Goal: Ask a question

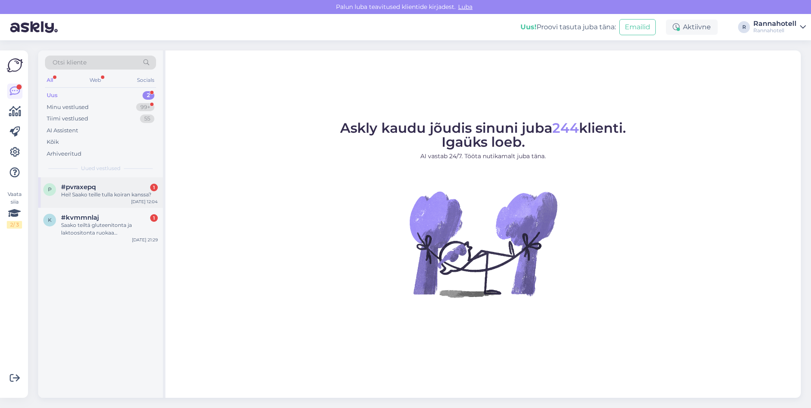
click at [105, 200] on div "p #pvraxepq 1 Hei! Saako teille tulla koiran kanssa? [DATE] 12:04" at bounding box center [100, 192] width 125 height 31
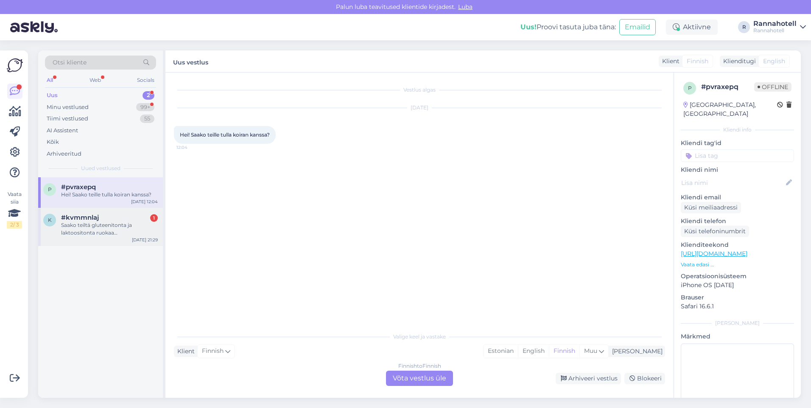
click at [132, 227] on div "Saako teiltä gluteenitonta ja laktoositonta ruokaa [PERSON_NAME] aamiaista?" at bounding box center [109, 228] width 97 height 15
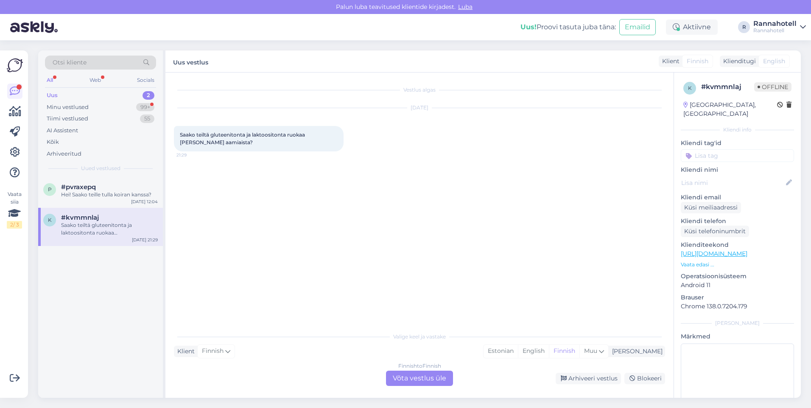
click at [123, 238] on div "k #kvmmnlaj Saako teiltä gluteenitonta ja laktoositonta ruokaa [PERSON_NAME] aa…" at bounding box center [100, 227] width 125 height 38
click at [518, 350] on div "Estonian" at bounding box center [501, 351] width 34 height 13
click at [426, 379] on div "Finnish to Estonian Võta vestlus üle" at bounding box center [419, 378] width 67 height 15
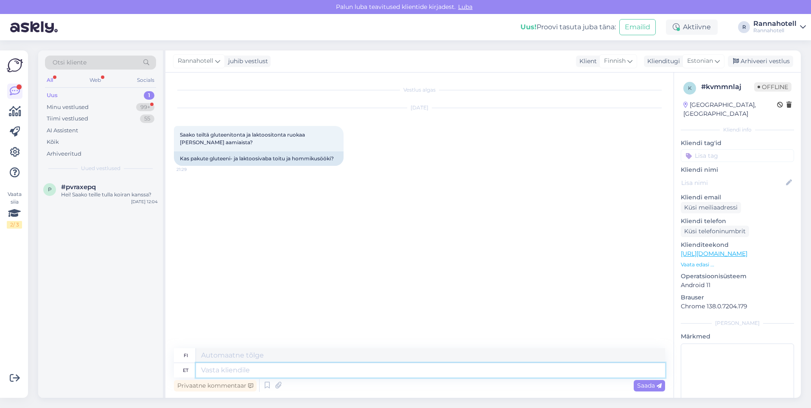
click at [246, 374] on textarea at bounding box center [430, 370] width 469 height 14
type textarea "Tere"
type textarea "Hei"
type textarea "Tere, h"
type textarea "Hei,"
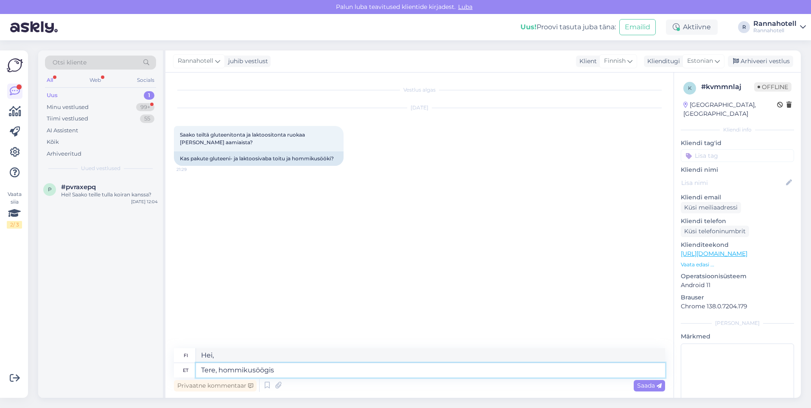
type textarea "Tere, hommikusöögis p"
type textarea "Hei, aamiaisella."
type textarea "Tere, hommikusöögis on"
type textarea "Hei, aamiainen sisältyy hintaan."
type textarea "Tere, hommikusöögis on gluteenivaba"
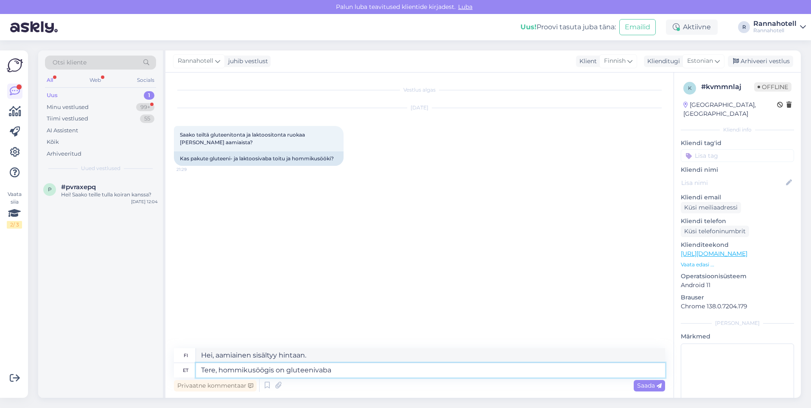
type textarea "Hei, onko aamiainen gluteeniton?"
type textarea "Tere, hommikusöögis on gluteenivabad t"
type textarea "Hei, onko aamiaisella gluteenitonta ruokaa?"
type textarea "Tere, hommikusöögis on gluteenivabad toidud olemas-"
type textarea "Hei, aamiaiseksi on olemassa gluteenittomia vaihtoehtoja-"
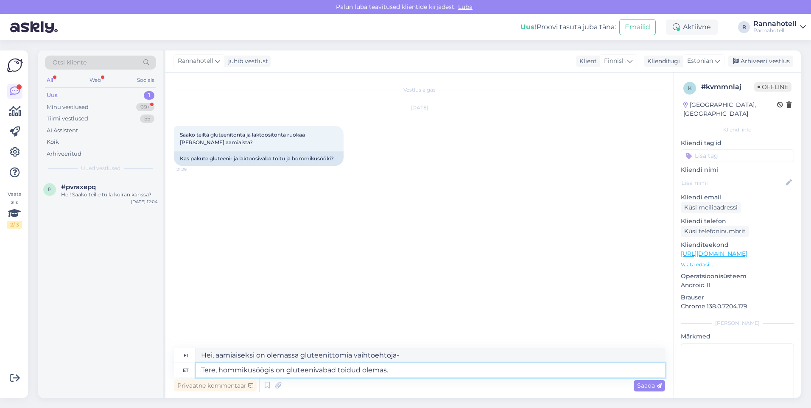
type textarea "Tere, hommikusöögis on gluteenivabad toidud olemas."
type textarea "Hei, aamiaiseksi on olemassa gluteenittomia vaihtoehtoja."
type textarea "Tere, hommikusöögis on gluteenivabad toidud olemas. [GEOGRAPHIC_DATA]"
type textarea "Hei, aamiaiseksi on olemassa gluteenittomia vaihtoehtoja. Laktoositon."
type textarea "Tere, hommikusöögis on gluteenivabad toidud olemas. [GEOGRAPHIC_DATA]"
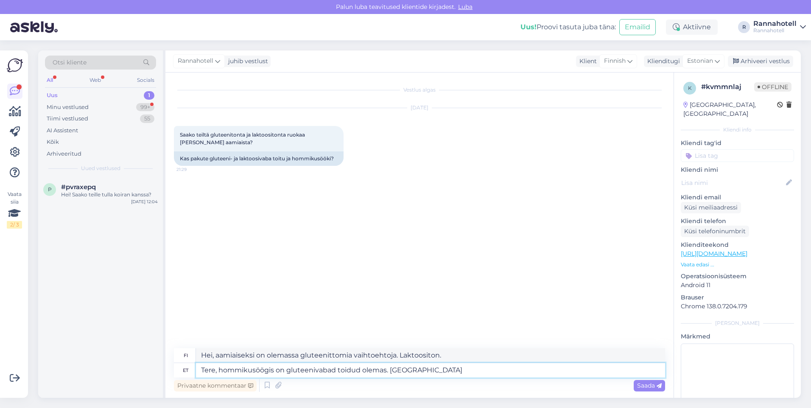
type textarea "Hei, aamiaiseksi on gluteenittomia vaihtoehtoja. Laktoosittomia vaihtoehtoja."
type textarea "Tere, hommikusöögis on gluteenivabad toidud olemas. [GEOGRAPHIC_DATA] t"
type textarea "Hei, aamiaiseksi on gluteenittomia vaihtoehtoja. Laktoosittomia vaihtoehtoja on…"
type textarea "Tere, hommikusöögis on gluteenivabad toidud olemas. [GEOGRAPHIC_DATA] to"
type textarea "Hei, aamiaiseksi on gluteenittomia vaihtoehtoja. Laktoosittomia vaihtoehtoja va…"
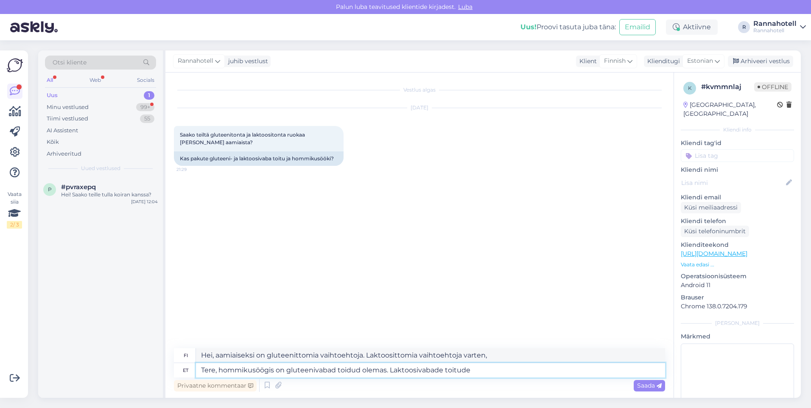
type textarea "Tere, hommikusöögis on gluteenivabad toidud olemas. Laktoosivabade toitude k"
type textarea "Hei, aamiaiseksi on gluteenittomia vaihtoehtoja. Laktoosittomia vaihtoehtoja."
type textarea "Tere, hommikusöögis on gluteenivabad toidud olemas. Laktoosivabade toitude koht…"
type textarea "Hei, aamiaiseksi on gluteenittomia vaihtoehtoja. Tietoa laktoosittomista vaihto…"
type textarea "Tere, hommikusöögis on gluteenivabad toidud olemas. Laktoosivabade toitude koht…"
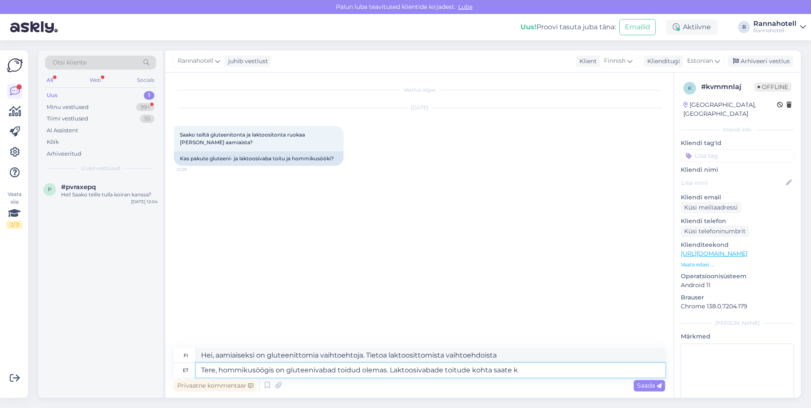
type textarea "Hei, aamiaiseksi on olemassa gluteenittomia vaihtoehtoja. Laktoosittomien vaiht…"
type textarea "Tere, hommikusöögis on gluteenivabad toidud olemas. Laktoosivabade toitude koht…"
type textarea "Hei, aamiaiseksi on gluteenittomia vaihtoehtoja. [PERSON_NAME] kysyä laktoositt…"
type textarea "Tere, hommikusöögis on gluteenivabad toidud olemas. Laktoosivabade toitude koht…"
type textarea "Hei, aamiaiseksi on gluteenittomia vaihtoehtoja. [PERSON_NAME] kysyä laktoositt…"
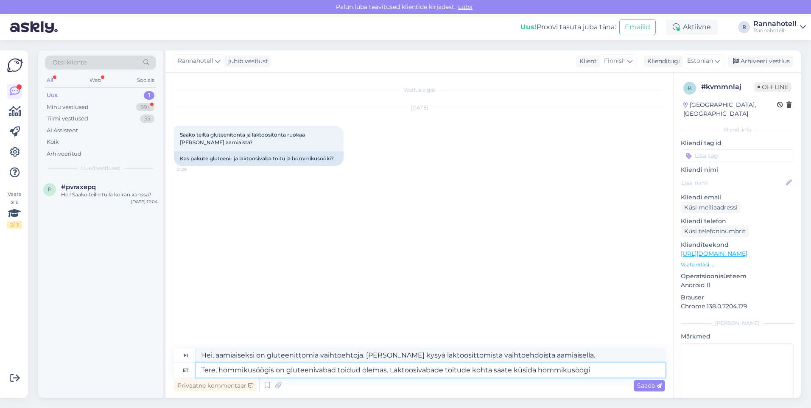
type textarea "Tere, hommikusöögis on gluteenivabad toidud olemas. Laktoosivabade toitude koht…"
type textarea "Hei, aamiaisella on gluteenittomia vaihtoehtoja. Laktoosittomia vaihtoehtoja [P…"
type textarea "Tere, hommikusöögis on gluteenivabad toidud olemas. Laktoosivabade toitude koht…"
type textarea "Hei, aamiaiseksi on saatavilla gluteenittomia vaihtoehtoja. Laktoosittomia vaih…"
type textarea "Tere, hommikusöögis on gluteenivabad toidud olemas. Laktoosivabade toitude koht…"
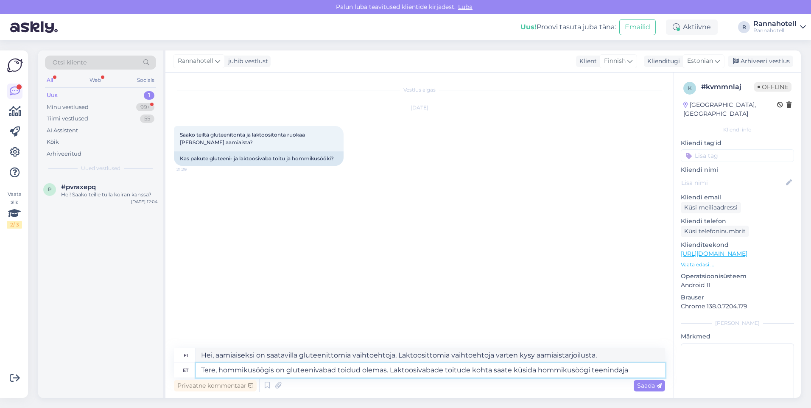
type textarea "Hei, aamiaiseksi on gluteenittomia vaihtoehtoja. [PERSON_NAME] kysyä aamiaistar…"
type textarea "Tere, hommikusöögis on gluteenivabad toidud olemas. Laktoosivabade toitude koht…"
type textarea "Hei, aamiaisella on gluteenittomia vaihtoehtoja. [PERSON_NAME] kysyä aamiaistar…"
type textarea "Tere, hommikusöögis on gluteenivabad toidud olemas. Laktoosivabade toitude koht…"
type textarea "Hei, aamiaiseksi on gluteenittomia vaihtoehtoja. [PERSON_NAME] kysyä aamiaistar…"
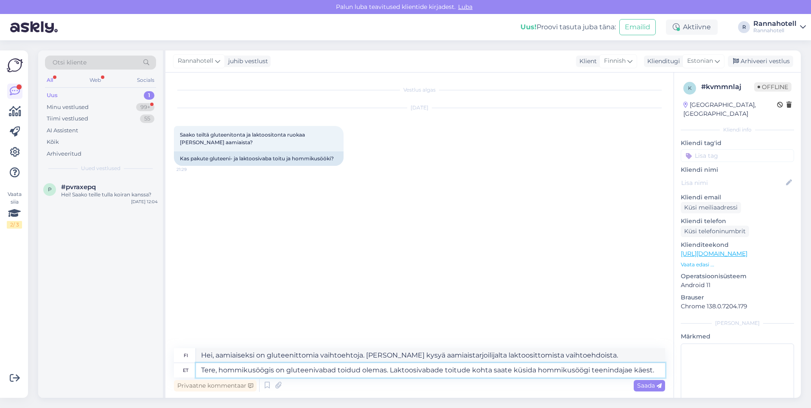
click at [625, 370] on textarea "Tere, hommikusöögis on gluteenivabad toidud olemas. Laktoosivabade toitude koht…" at bounding box center [430, 370] width 469 height 14
type textarea "Tere, hommikusöögis on gluteenivabad toidud olemas. Laktoosivabade toitude koht…"
click at [655, 367] on textarea "Tere, hommikusöögis on gluteenivabad toidud olemas. Laktoosivabade toitude koht…" at bounding box center [430, 370] width 469 height 14
type textarea "Hei, aamiaiseksi on gluteenittomia vaihtoehtoja. [PERSON_NAME] kysyä aamiaishen…"
type textarea "Tere, hommikusöögis on gluteenivabad toidud olemas. Laktoosivabade toitude koht…"
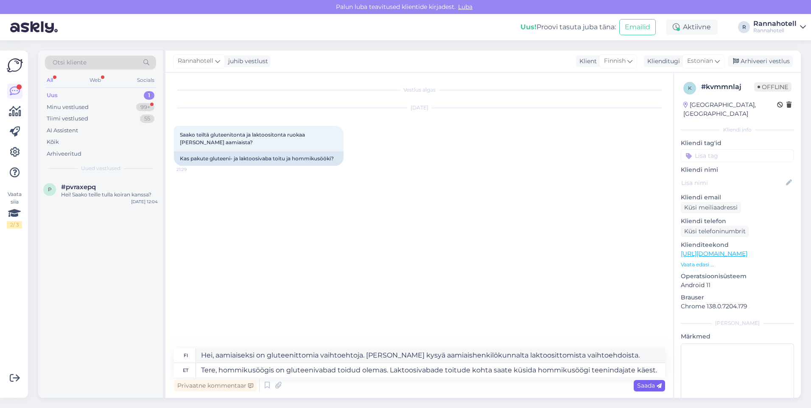
click at [651, 387] on span "Saada" at bounding box center [649, 386] width 25 height 8
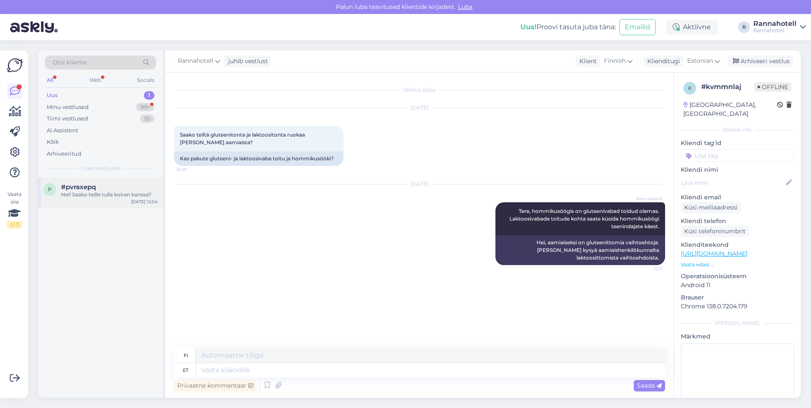
click at [84, 204] on div "p #pvraxepq Hei! Saako teille tulla koiran kanssa? [DATE] 12:04" at bounding box center [100, 192] width 125 height 31
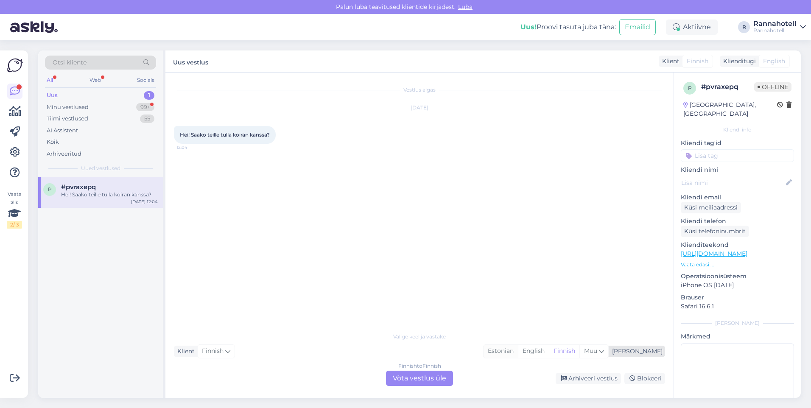
click at [518, 355] on div "Estonian" at bounding box center [501, 351] width 34 height 13
click at [433, 372] on div "Finnish to Estonian Võta vestlus üle" at bounding box center [419, 378] width 67 height 15
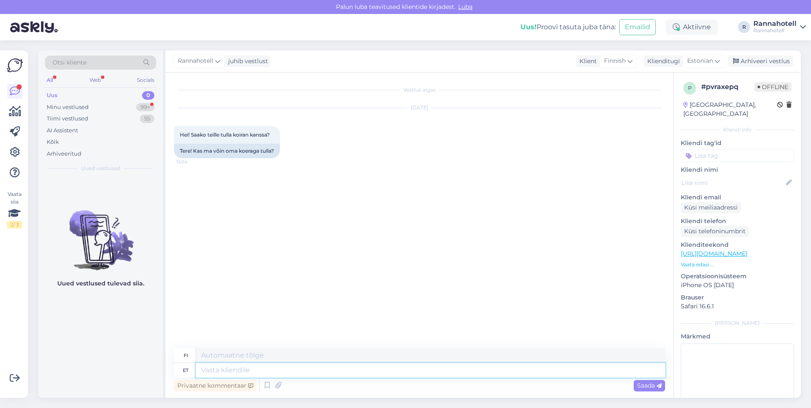
click at [239, 367] on textarea at bounding box center [430, 370] width 469 height 14
type textarea "t"
type textarea "Tere"
type textarea "Hei"
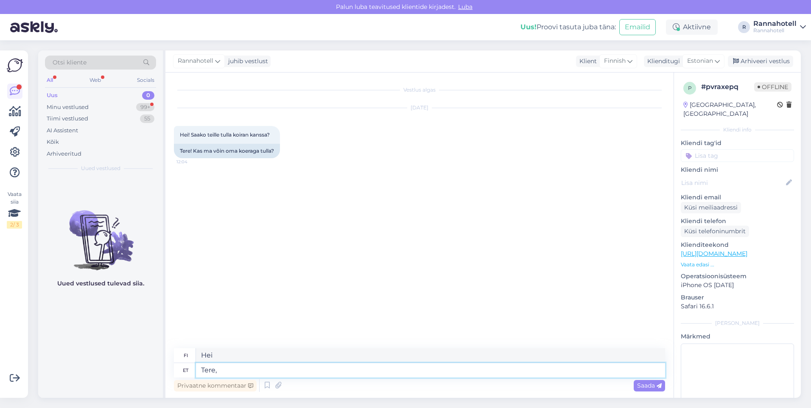
type textarea "Tere,"
type textarea "Hei,"
type textarea "Tere, koerad o"
type textarea "Hei, koirat"
type textarea "Tere, koerad on l"
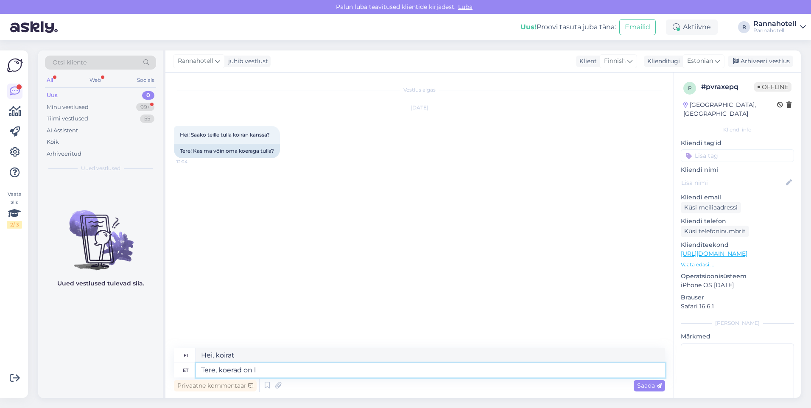
type textarea "Hei, koirat ovat"
type textarea "Tere, koerad on lubatud"
type textarea "Hei, koirat ovat sallittuja"
type textarea "Tere, koerad on lubatud."
type textarea "Hei, koirat ovat sallittuja."
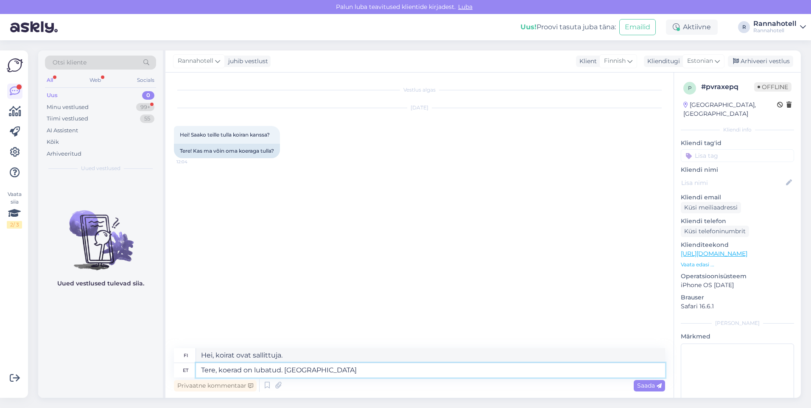
type textarea "Tere, koerad on lubatud. Koera l"
type textarea "Hei, koirat ovat sallittuja. [GEOGRAPHIC_DATA]"
type textarea "Tere, koerad on lubatud. Koera lisatasu o"
type textarea "Hei, koirat ovat sallittuja. Koirasta peritään lisämaksu."
type textarea "Tere, koerad on lubatud. Koera lisatasu on 2"
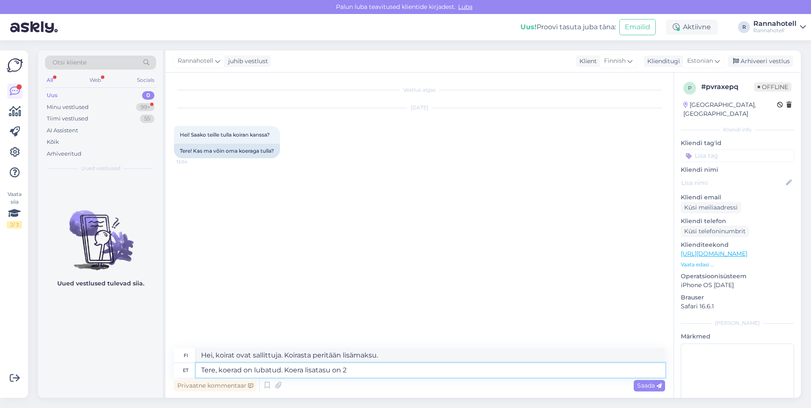
type textarea "Hei, koirat ovat sallittuja. Koirista veloitetaan lisämaksu."
type textarea "Tere, koerad on lubatud. Koera lisatasu on 25"
type textarea "Hei, koirat ovat sallittuja. Koirista veloitetaan 25 euron lisämaksu."
type textarea "Tere, koerad on lubatud. Koera lisatasu on 25 eur/"
type textarea "Hei, koirat ovat sallittuja. Koirasta peritään 25 euron lisämaksu."
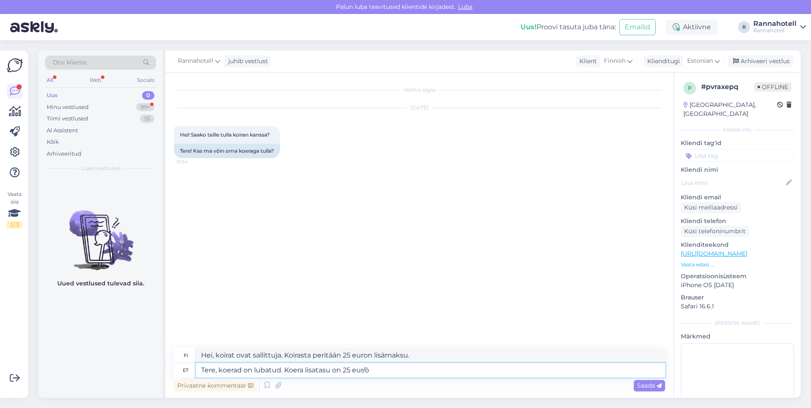
type textarea "Tere, koerad on lubatud. Koera lisatasu on 25 eur/öö"
type textarea "Hei, koirat ovat sallittuja. Koiralisämaksu on 25 eur/yö."
type textarea "Tere, koerad on lubatud. Koera lisatasu on 25 eur/öö."
type textarea "Hei, koirat ovat sallittuja. Koiramaksu on 25 eur/yö."
type textarea "Tere, koerad on lubatud. Koera lisatasu on 25 eur/öö."
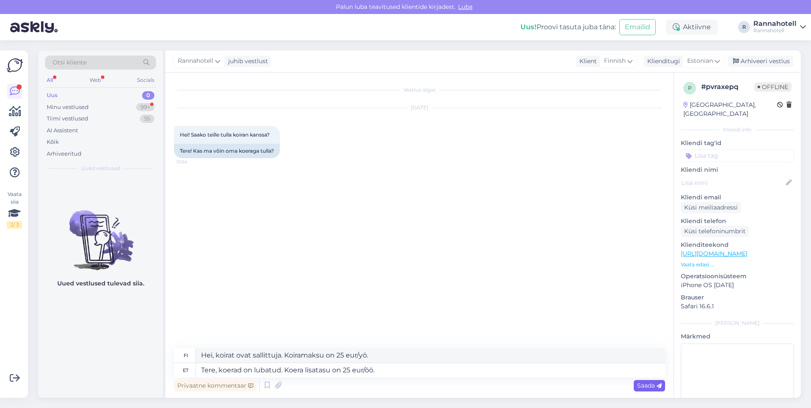
click at [652, 386] on span "Saada" at bounding box center [649, 386] width 25 height 8
